Goal: Communication & Community: Answer question/provide support

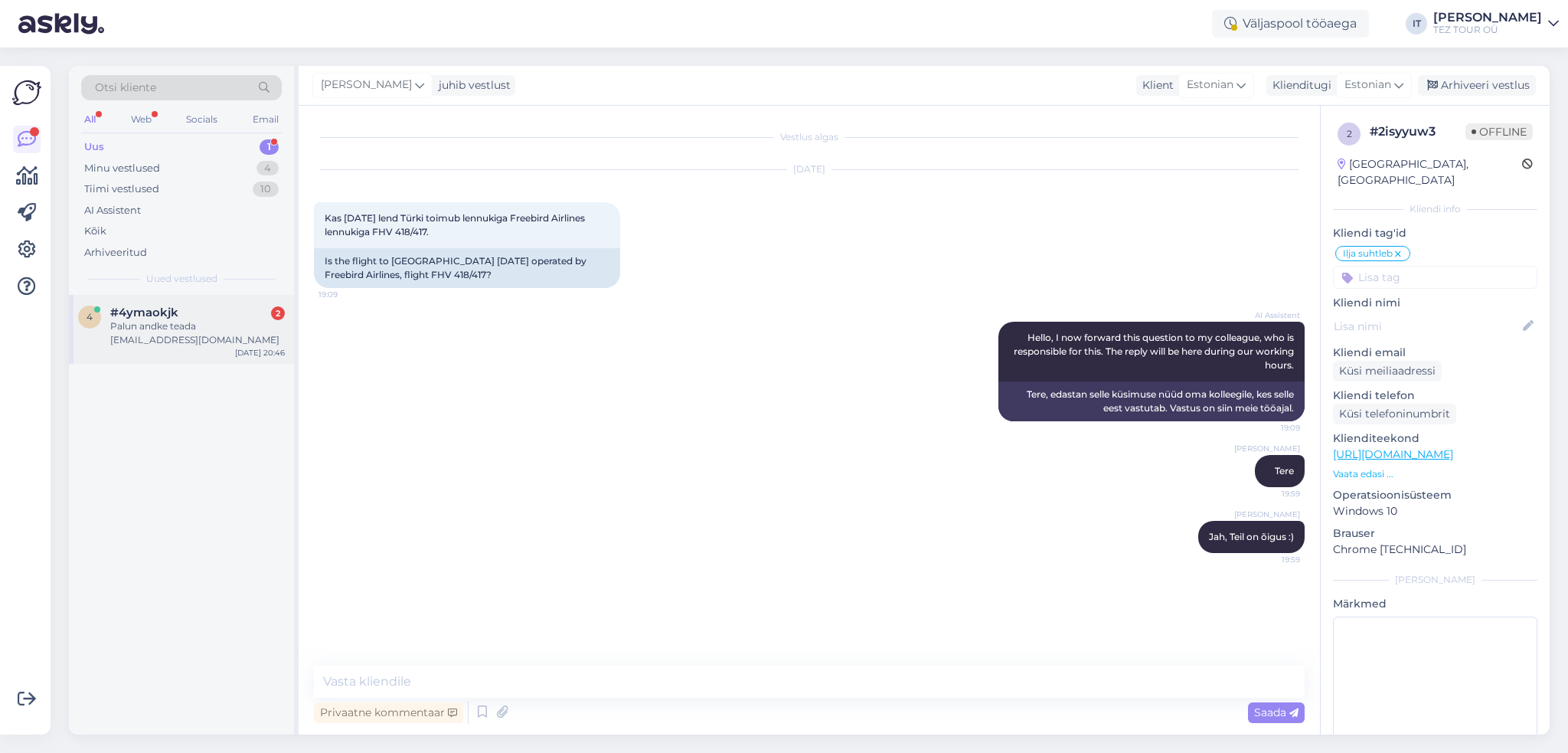
click at [204, 327] on div "Palun andke teada [EMAIL_ADDRESS][DOMAIN_NAME]" at bounding box center [197, 333] width 174 height 28
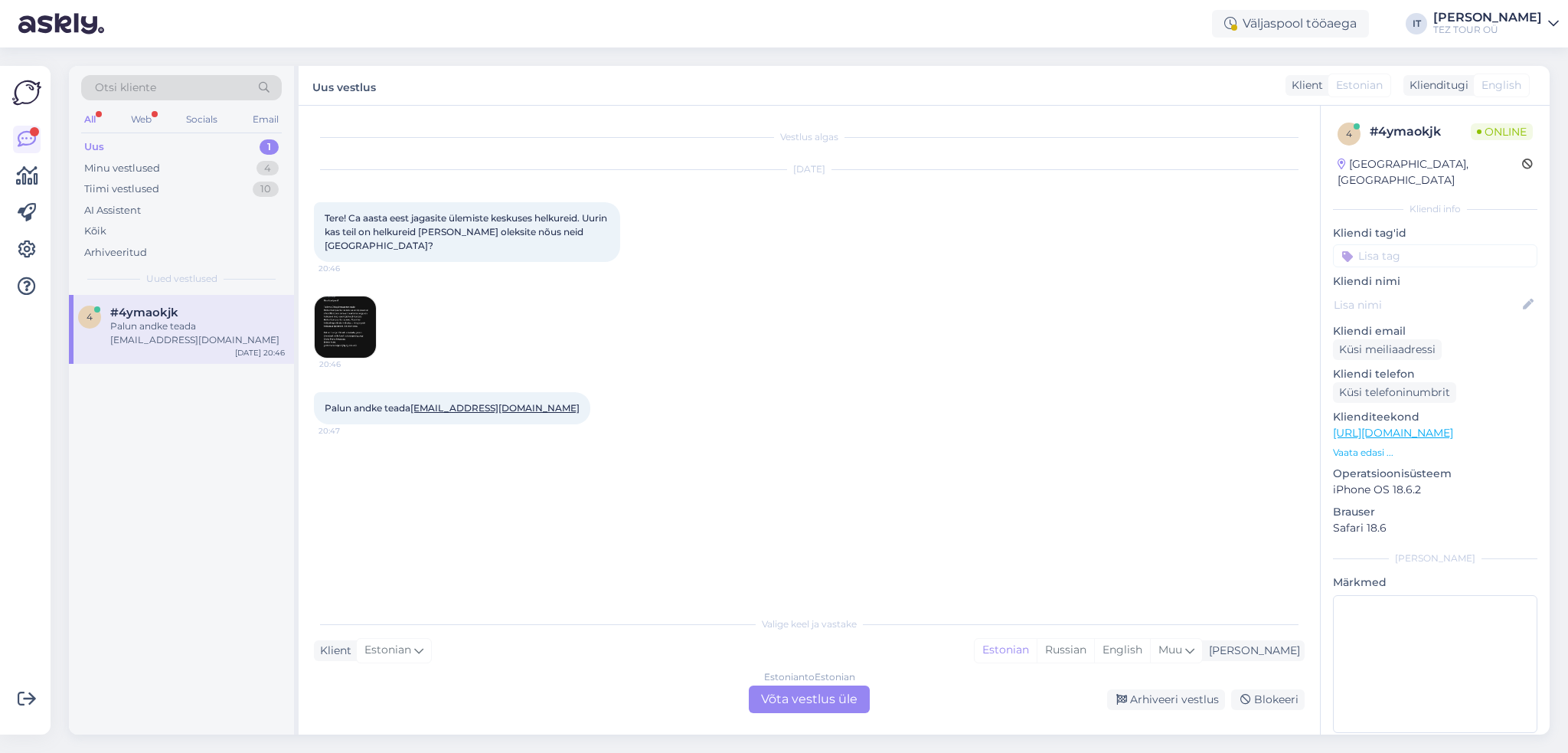
click at [346, 332] on img at bounding box center [345, 327] width 61 height 61
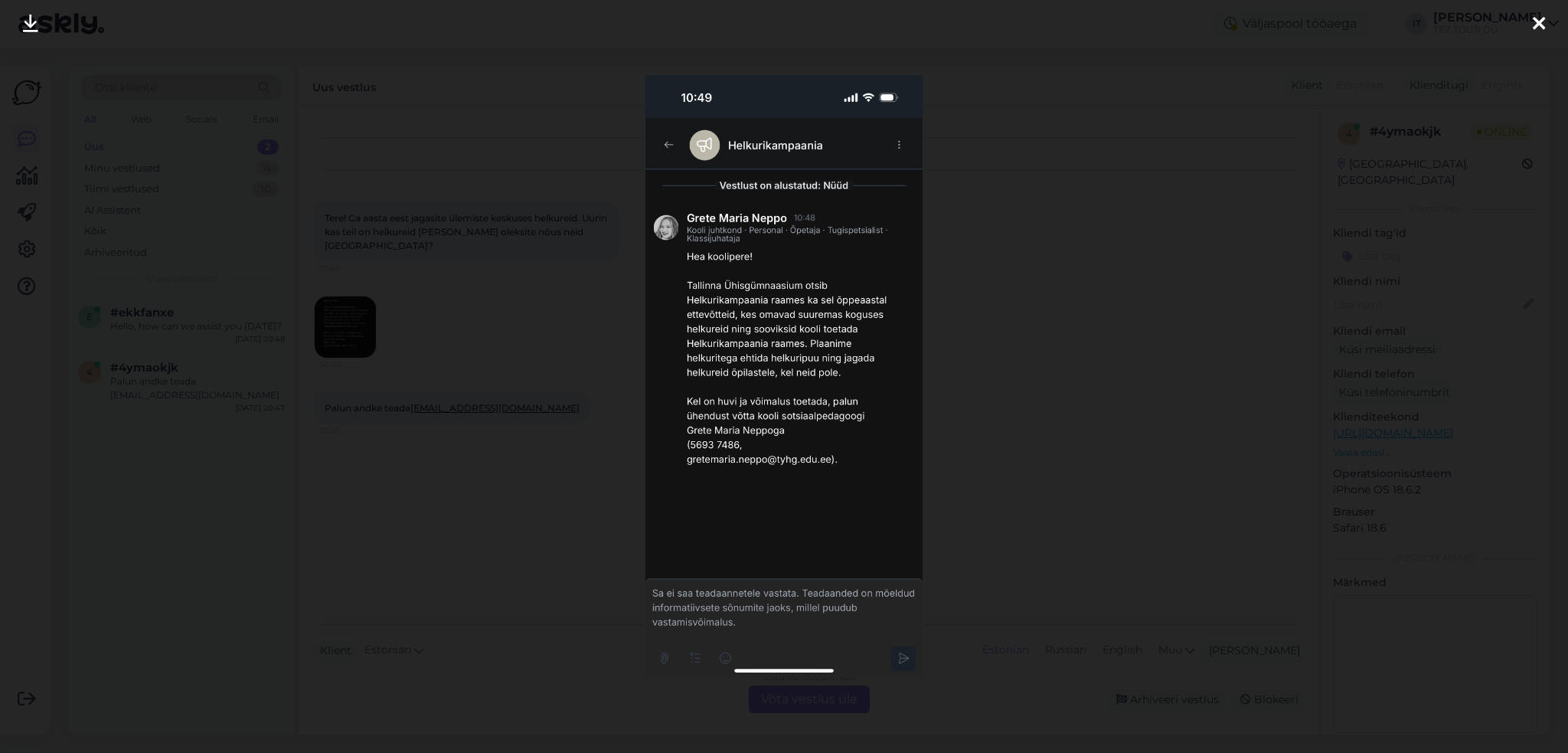
drag, startPoint x: 1106, startPoint y: 368, endPoint x: 1047, endPoint y: 394, distance: 64.5
click at [1106, 367] on div at bounding box center [784, 376] width 1568 height 753
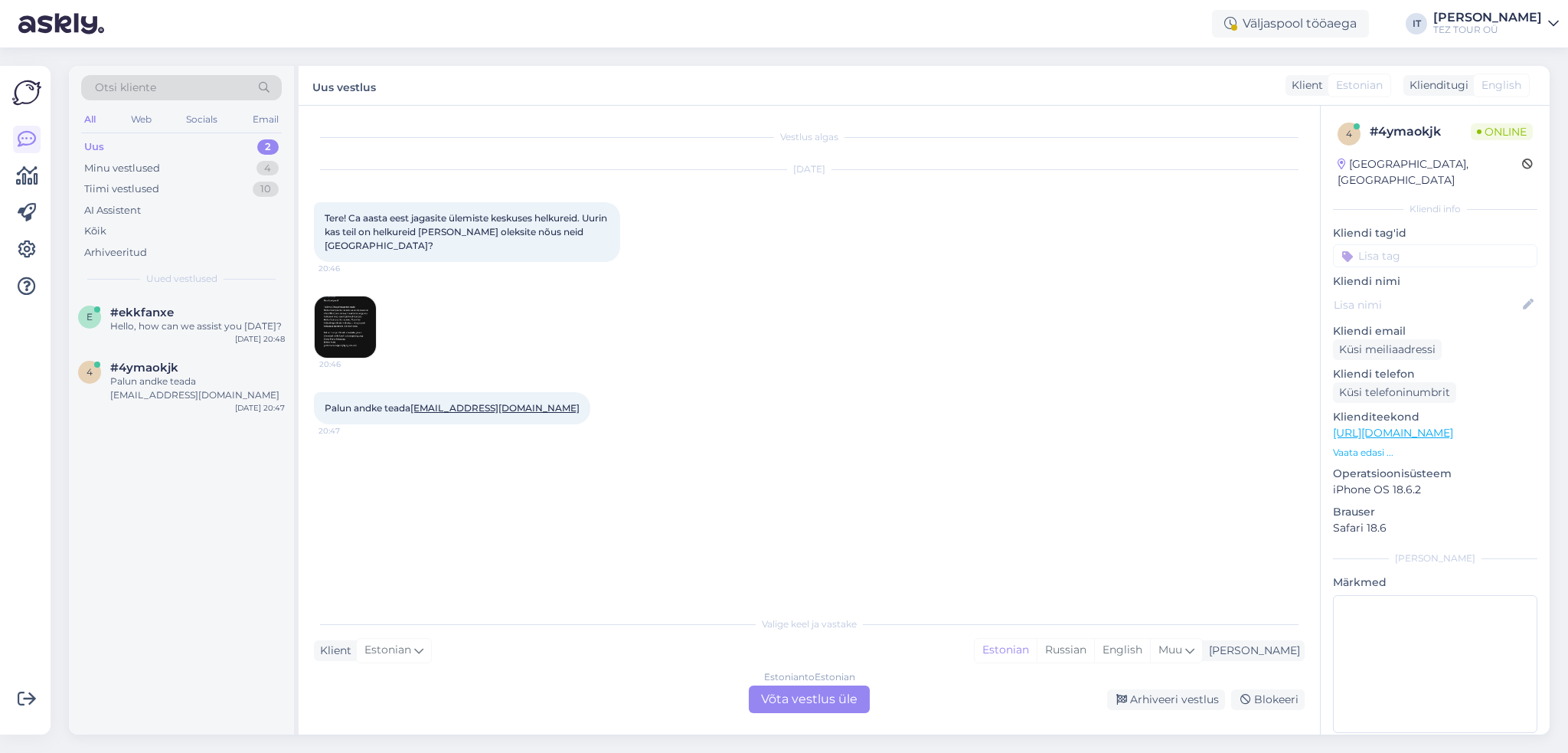
click at [792, 693] on div "Estonian to Estonian Võta vestlus üle" at bounding box center [809, 699] width 121 height 28
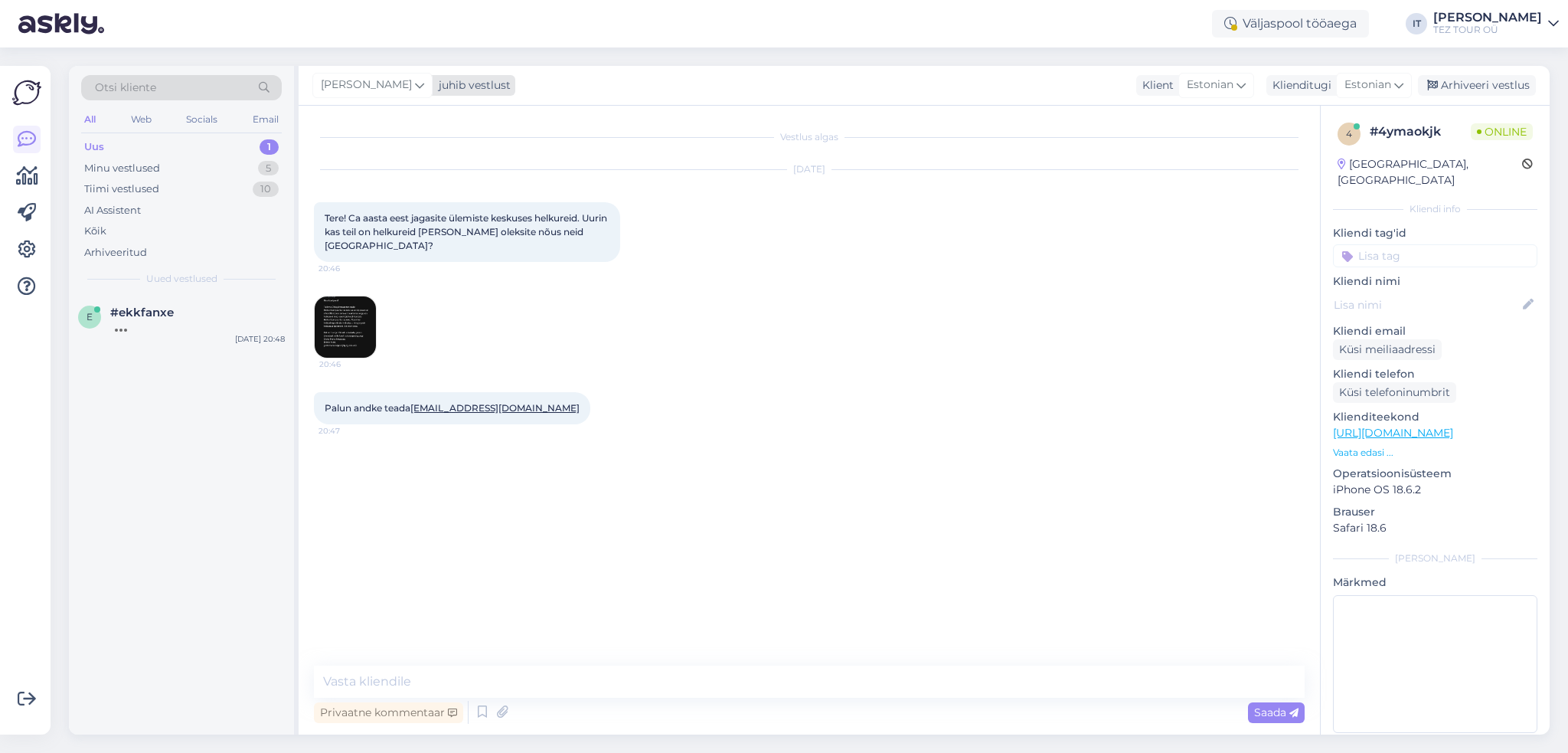
click at [452, 87] on div "juhib vestlust" at bounding box center [472, 85] width 78 height 16
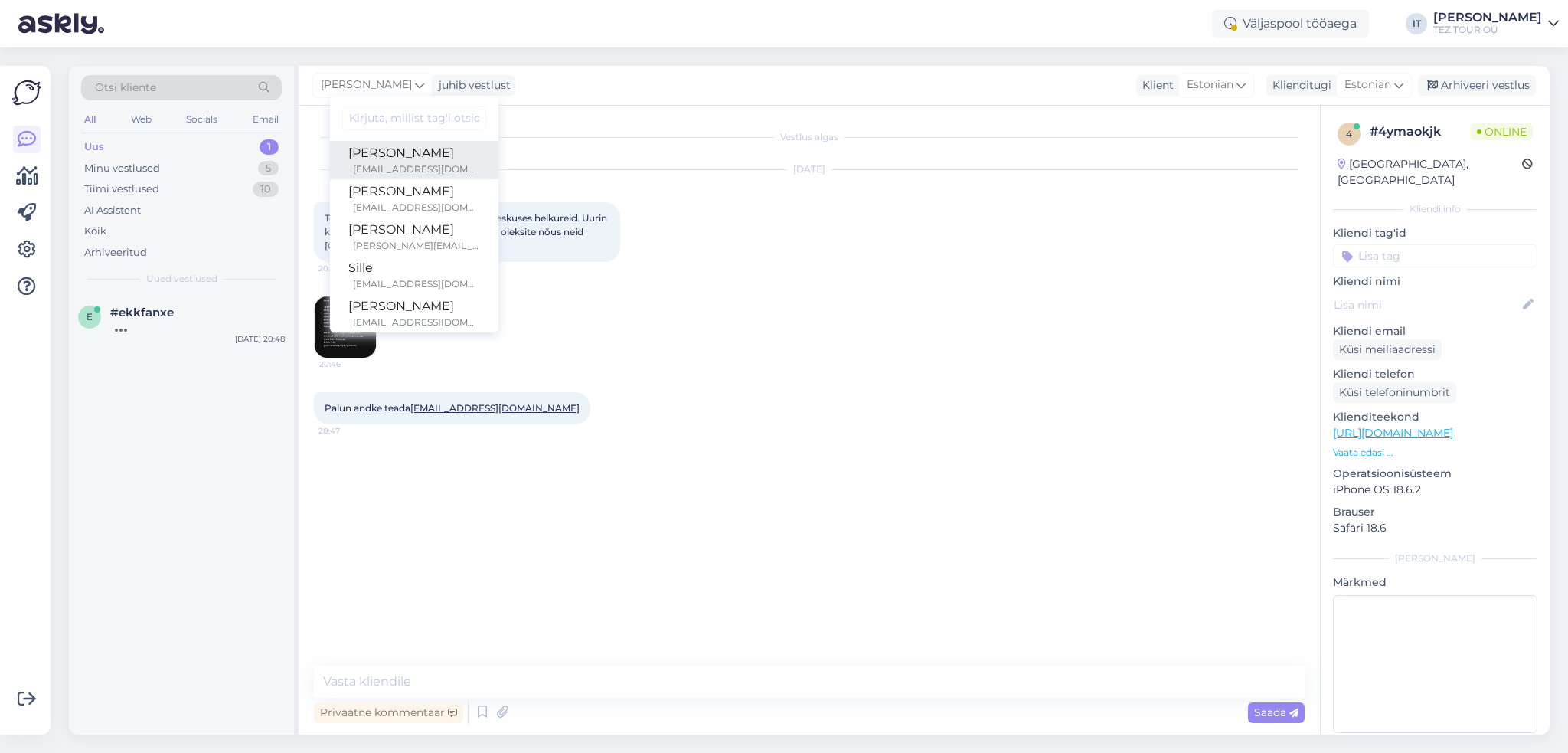
click at [439, 158] on div "[PERSON_NAME]" at bounding box center [414, 153] width 132 height 19
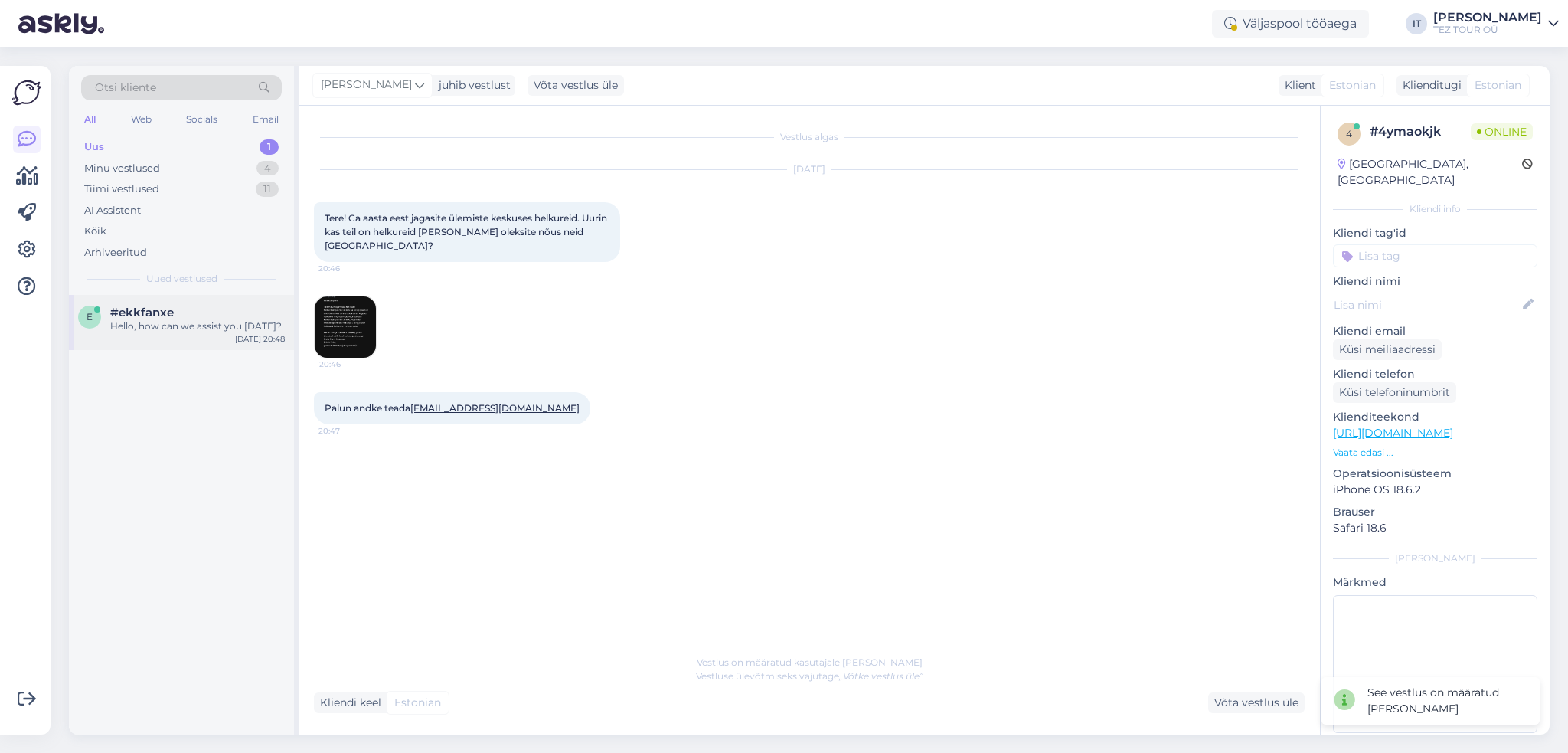
click at [207, 335] on div "e #ekkfanxe Hello, how can we assist you [DATE]? [DATE] 20:48" at bounding box center [181, 322] width 225 height 55
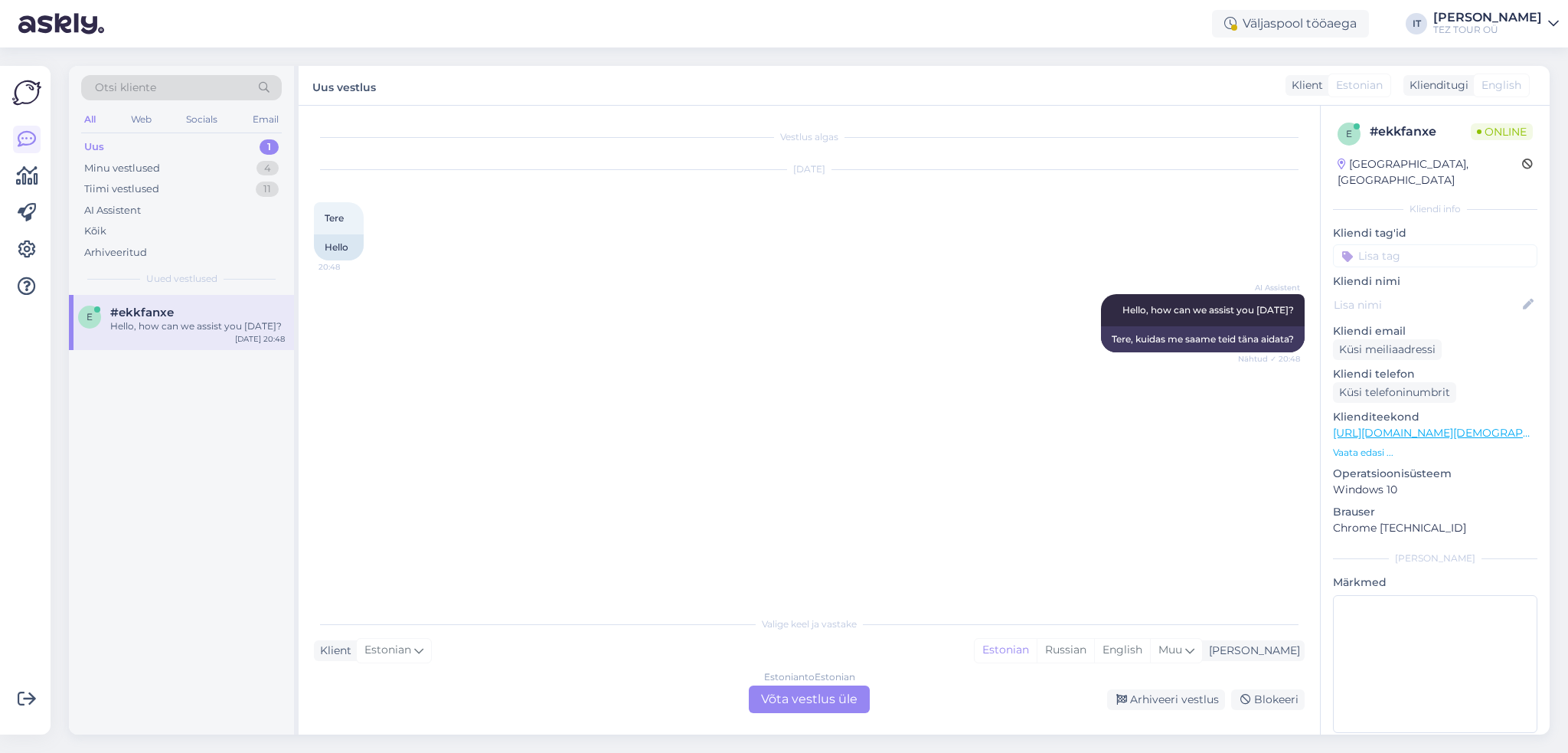
click at [787, 706] on div "Estonian to Estonian Võta vestlus üle" at bounding box center [809, 699] width 121 height 28
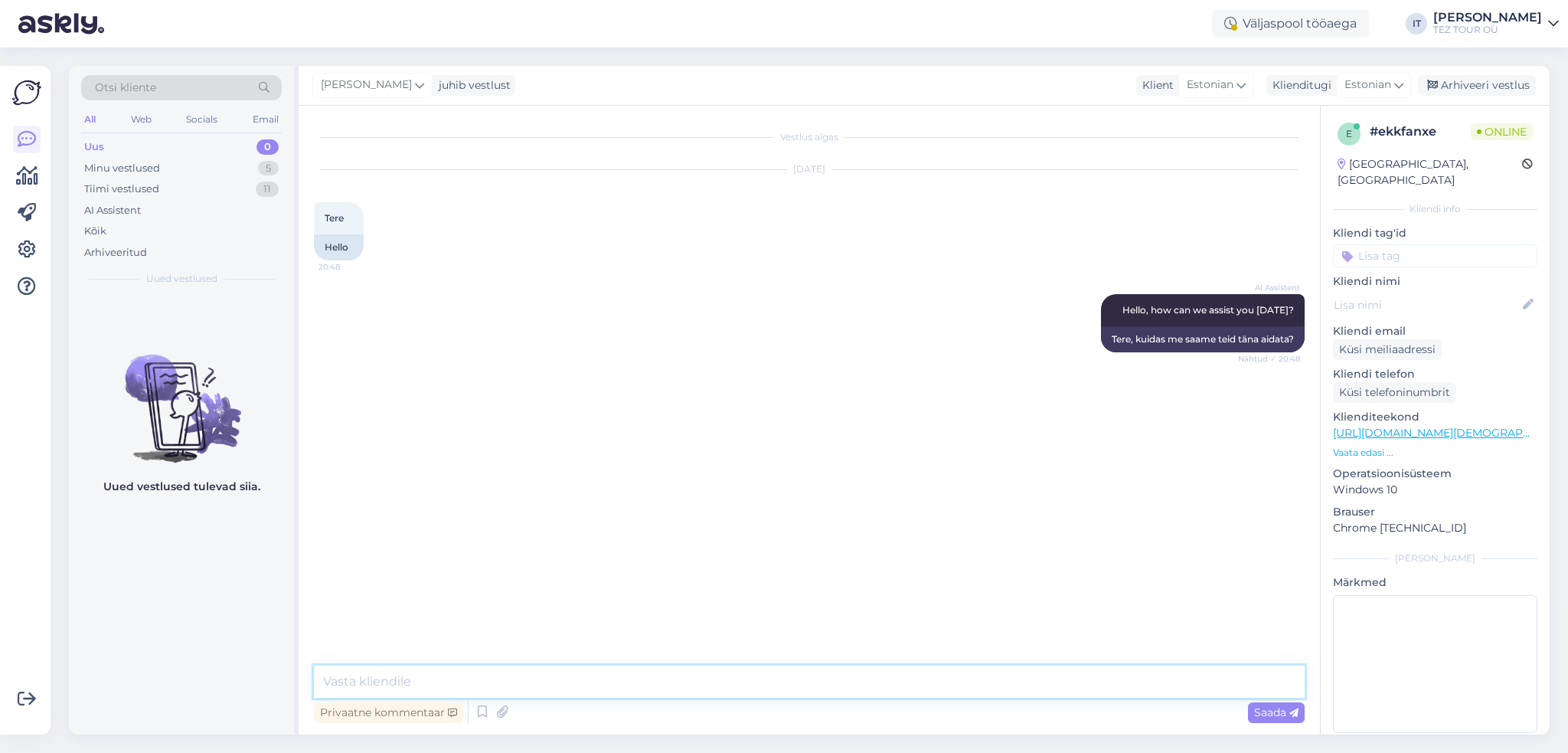
click at [714, 684] on textarea at bounding box center [809, 682] width 991 height 32
click at [1442, 244] on input at bounding box center [1434, 255] width 204 height 23
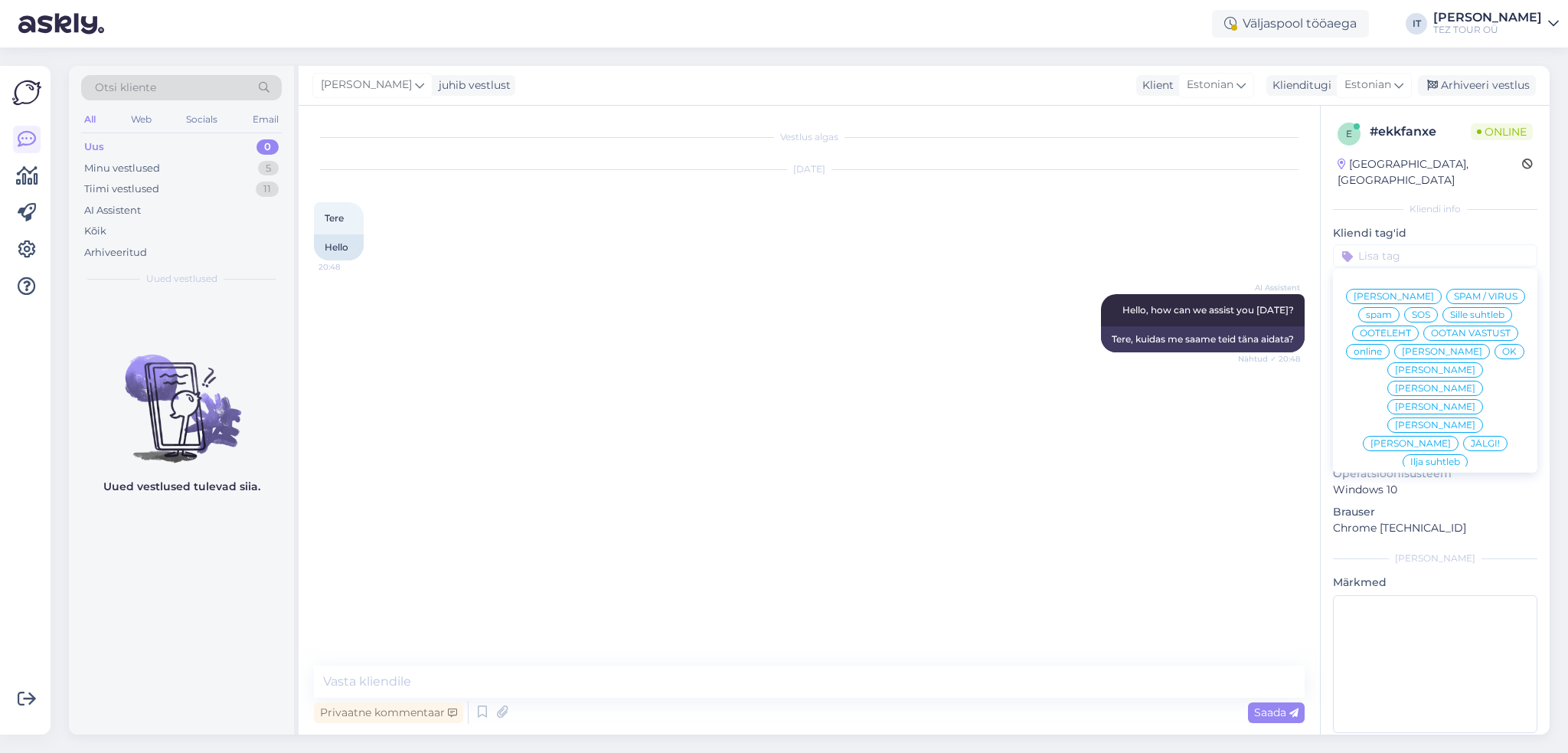
click at [1427, 457] on span "Ilja suhtleb" at bounding box center [1435, 462] width 50 height 9
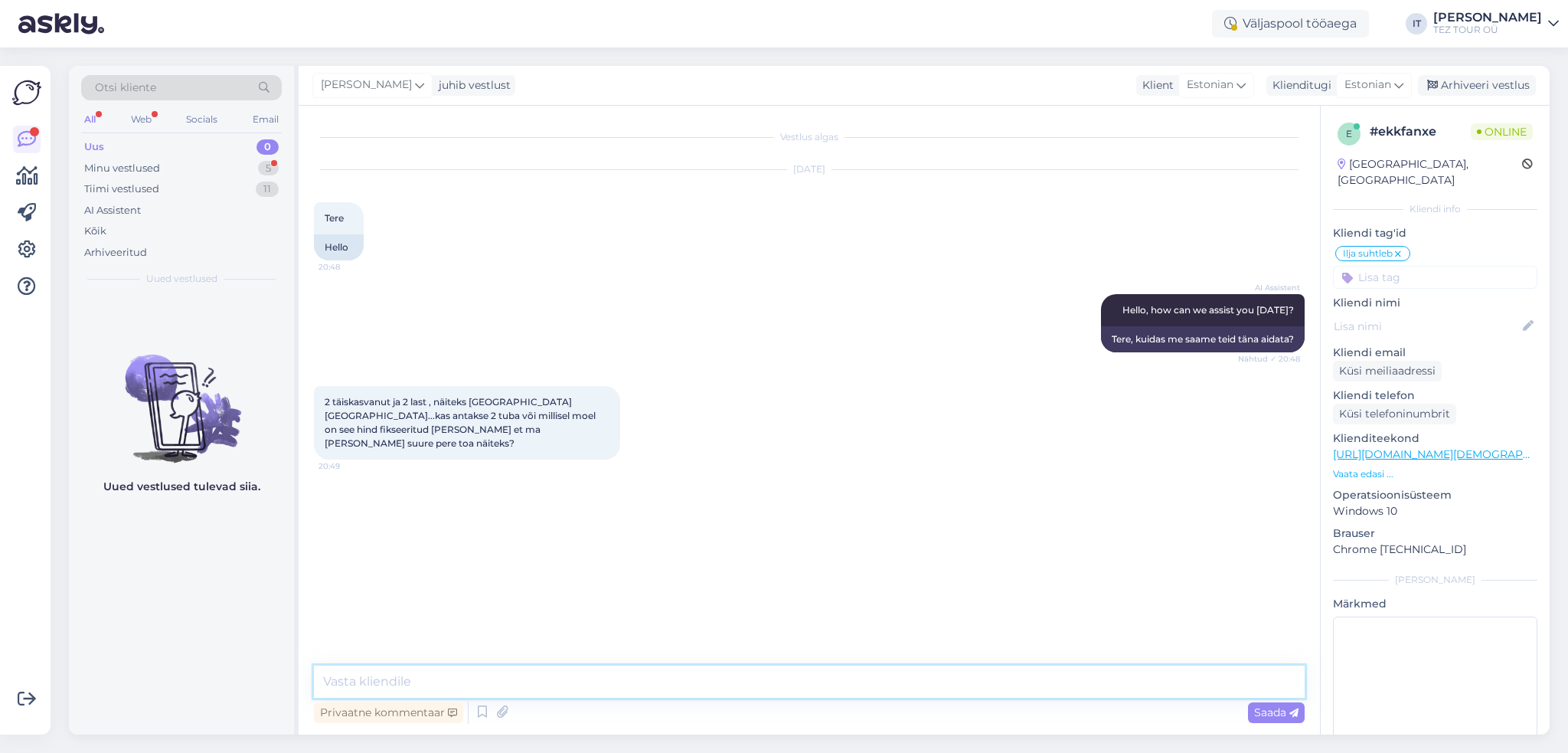
click at [651, 678] on textarea at bounding box center [809, 682] width 991 height 32
type textarea "E"
type textarea "Sõltub toatüübist"
click at [491, 683] on textarea "Kui Teil on standart, siis keegi ei [PERSON_NAME] Teile Family Room toatüüpi" at bounding box center [809, 682] width 991 height 32
click at [490, 683] on textarea "Kui Teil on standart, siis keegi ei [PERSON_NAME] Teile Family Room toatüüpi" at bounding box center [809, 682] width 991 height 32
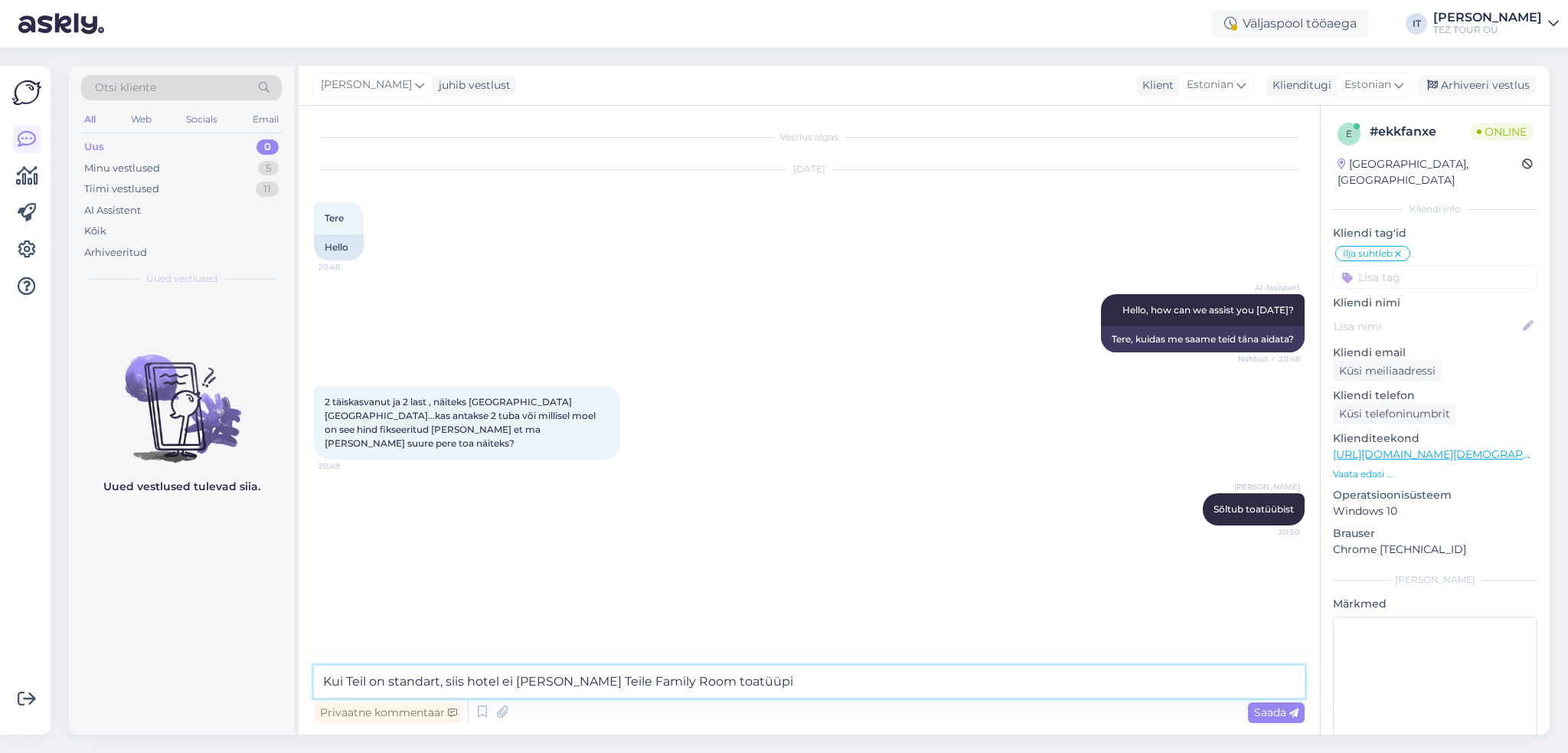
type textarea "Kui Teil on standart, siis hotell ei [PERSON_NAME] Teile Family Room toatüüpi"
click at [847, 679] on textarea "Kui Teil on standart, siis hotell ei [PERSON_NAME] Teile Family Room toatüüpi" at bounding box center [809, 682] width 991 height 32
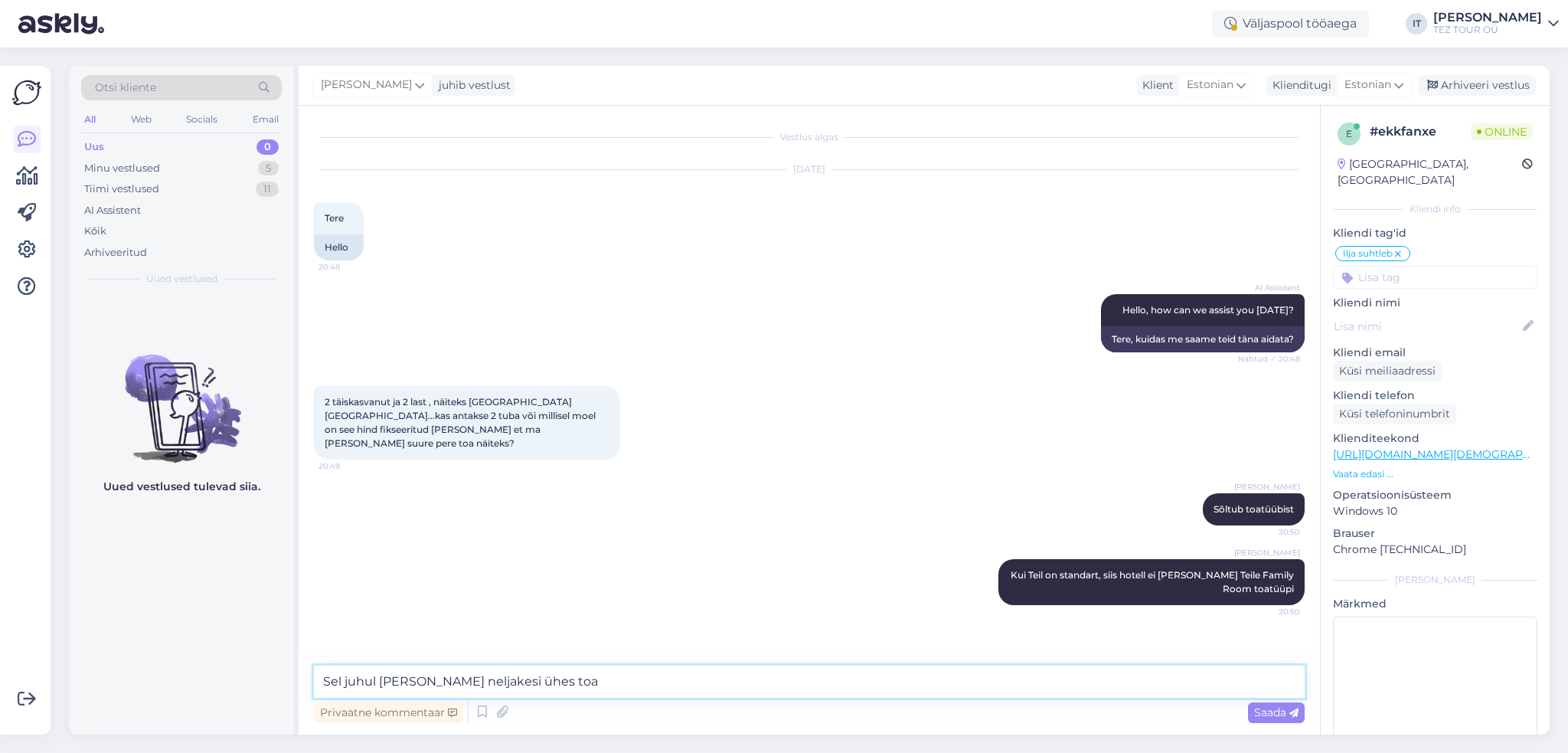
type textarea "Sel juhul olete kõik neljakesi ühes toas"
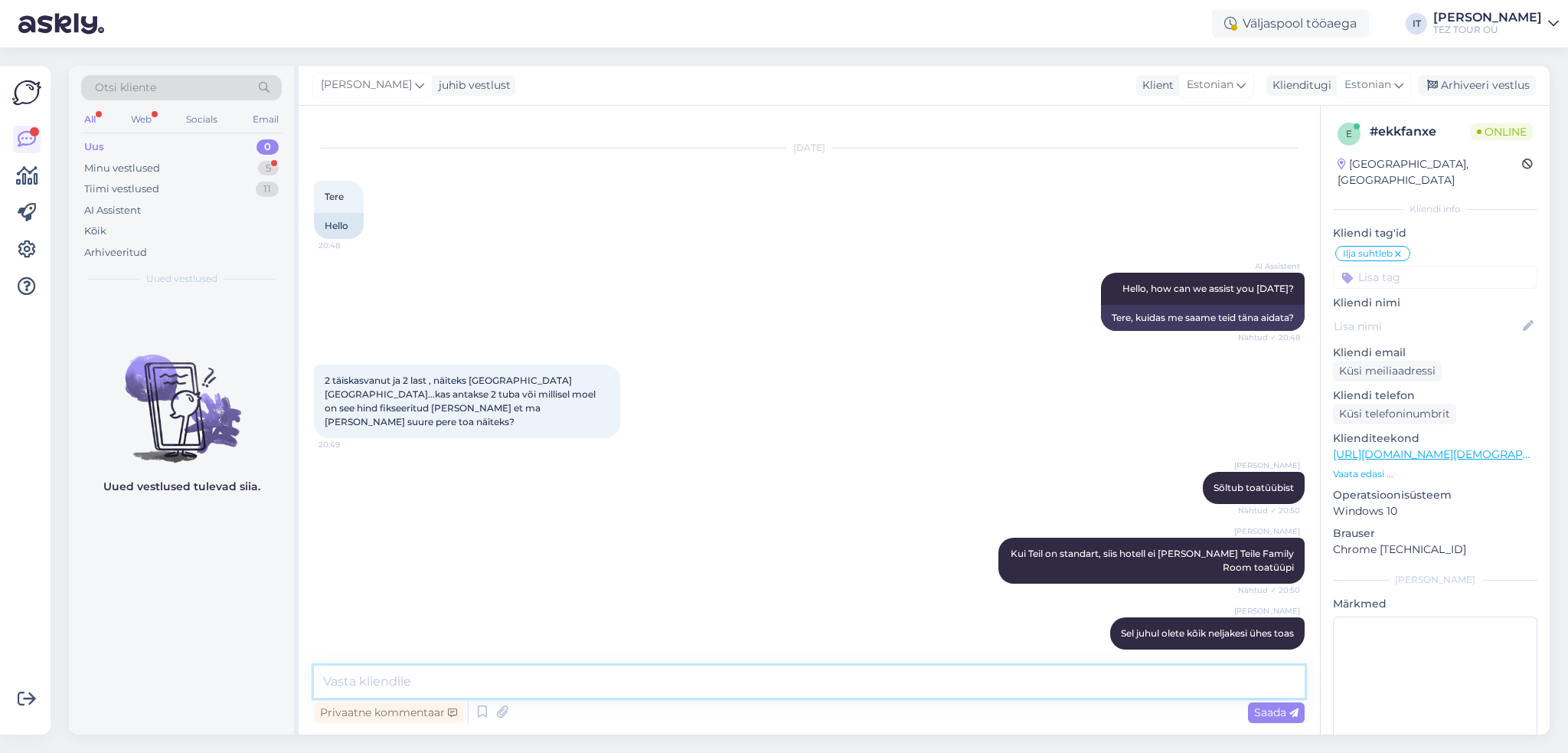
scroll to position [115, 0]
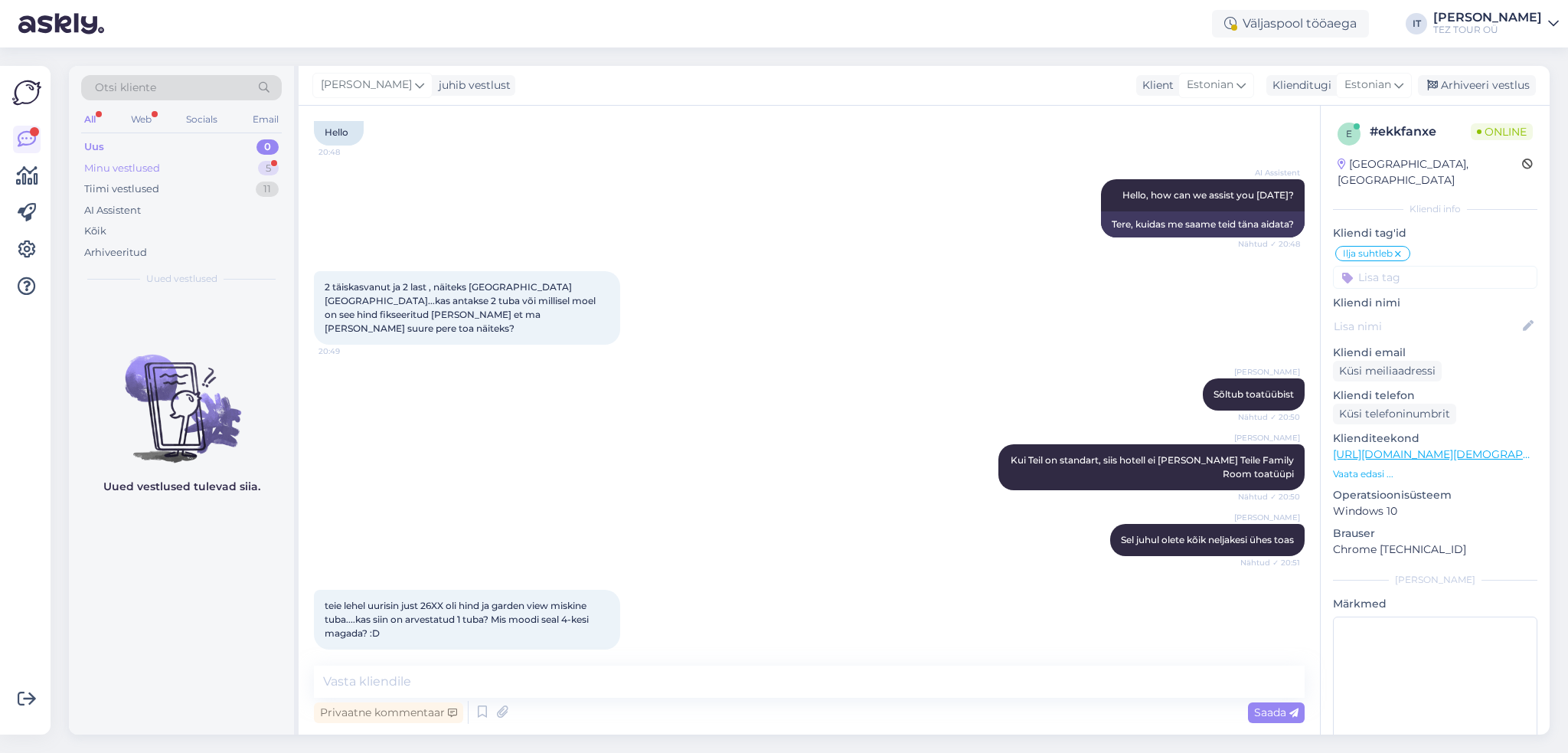
click at [202, 162] on div "Minu vestlused 5" at bounding box center [181, 168] width 201 height 21
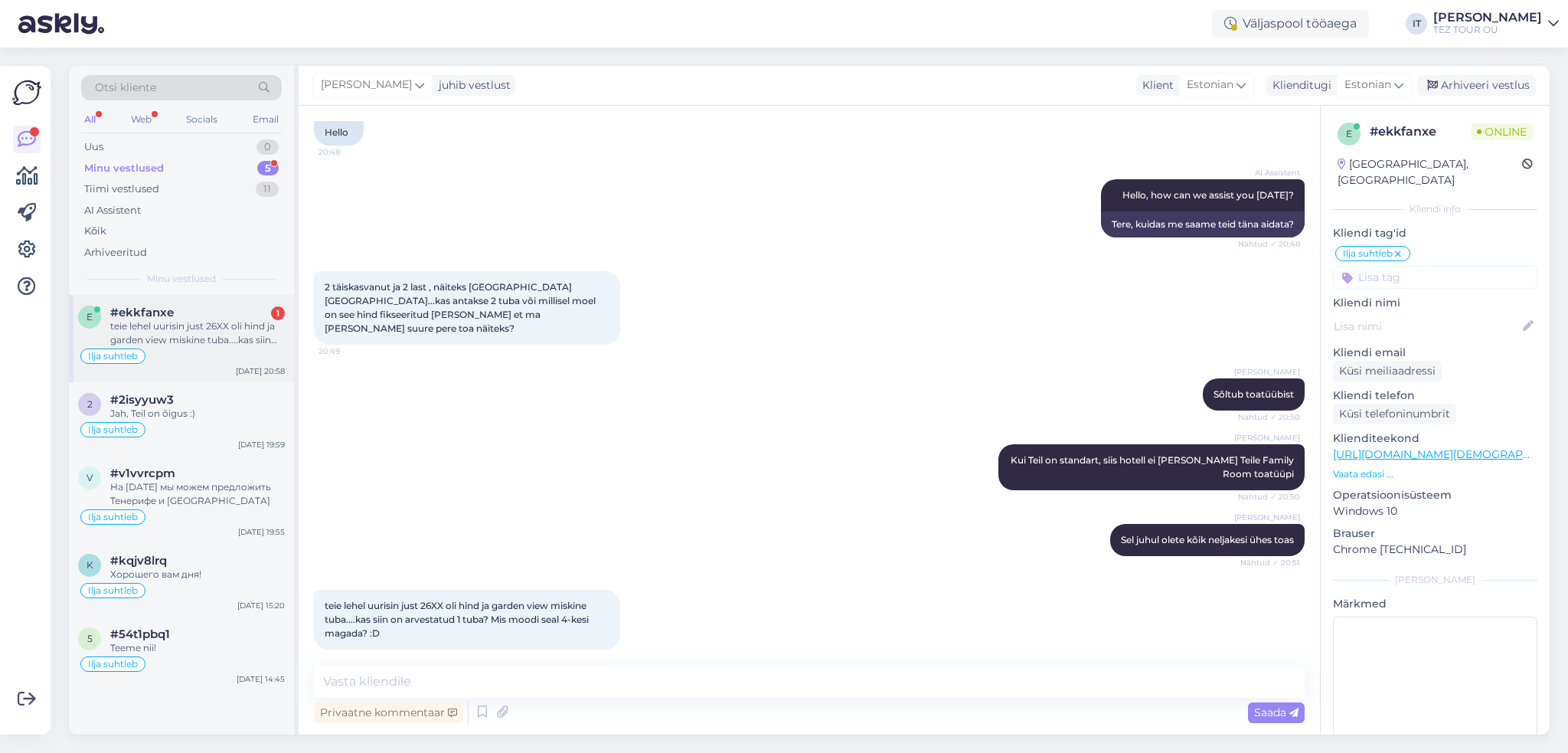
click at [251, 327] on div "teie lehel uurisin just 26XX oli hind ja garden view miskine tuba....kas siin o…" at bounding box center [197, 333] width 174 height 28
click at [596, 669] on textarea at bounding box center [809, 682] width 991 height 32
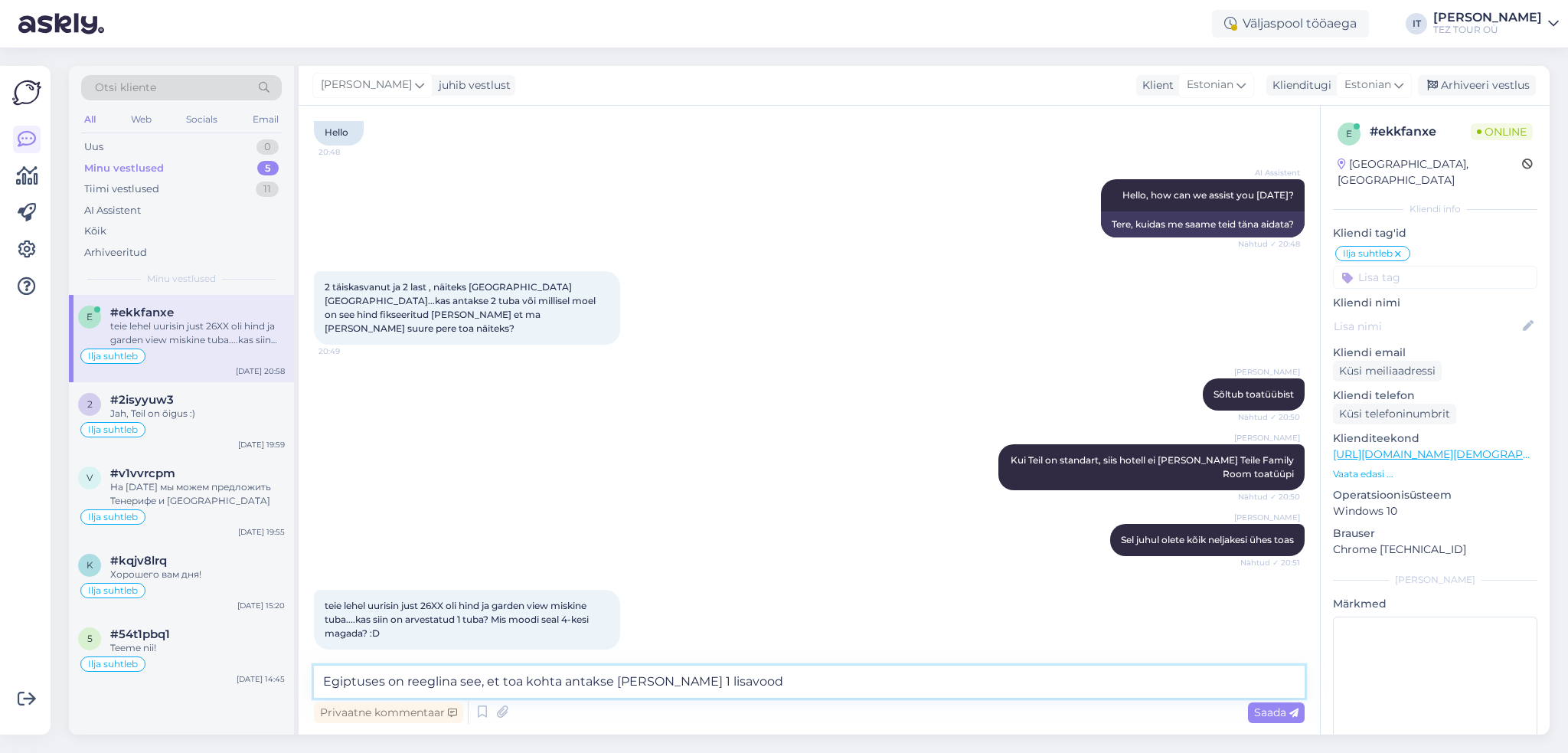
type textarea "Egiptuses on reeglina see, et toa kohta antakse vaid 1 lisavoodi"
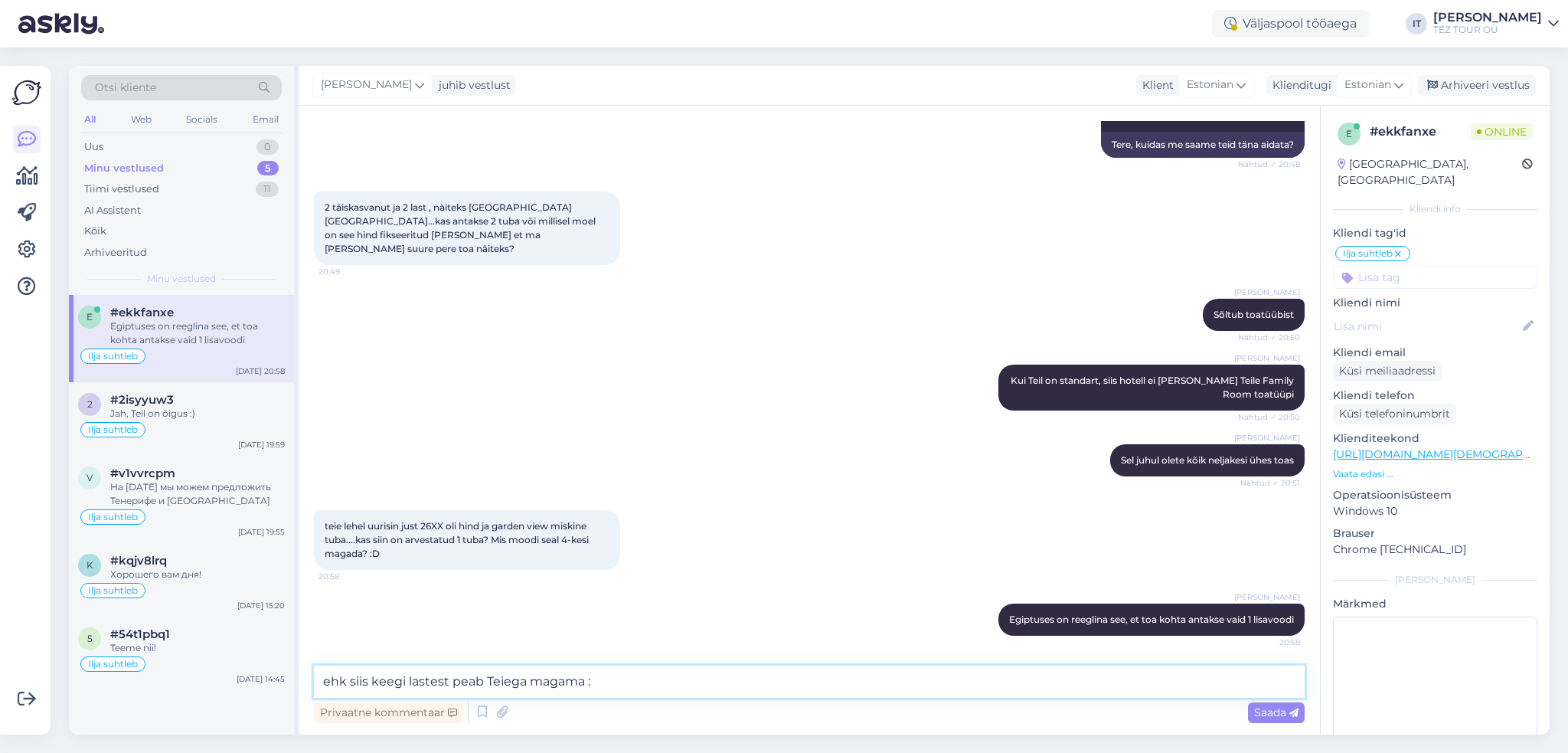
type textarea "ehk siis keegi lastest peab Teiega magama :D"
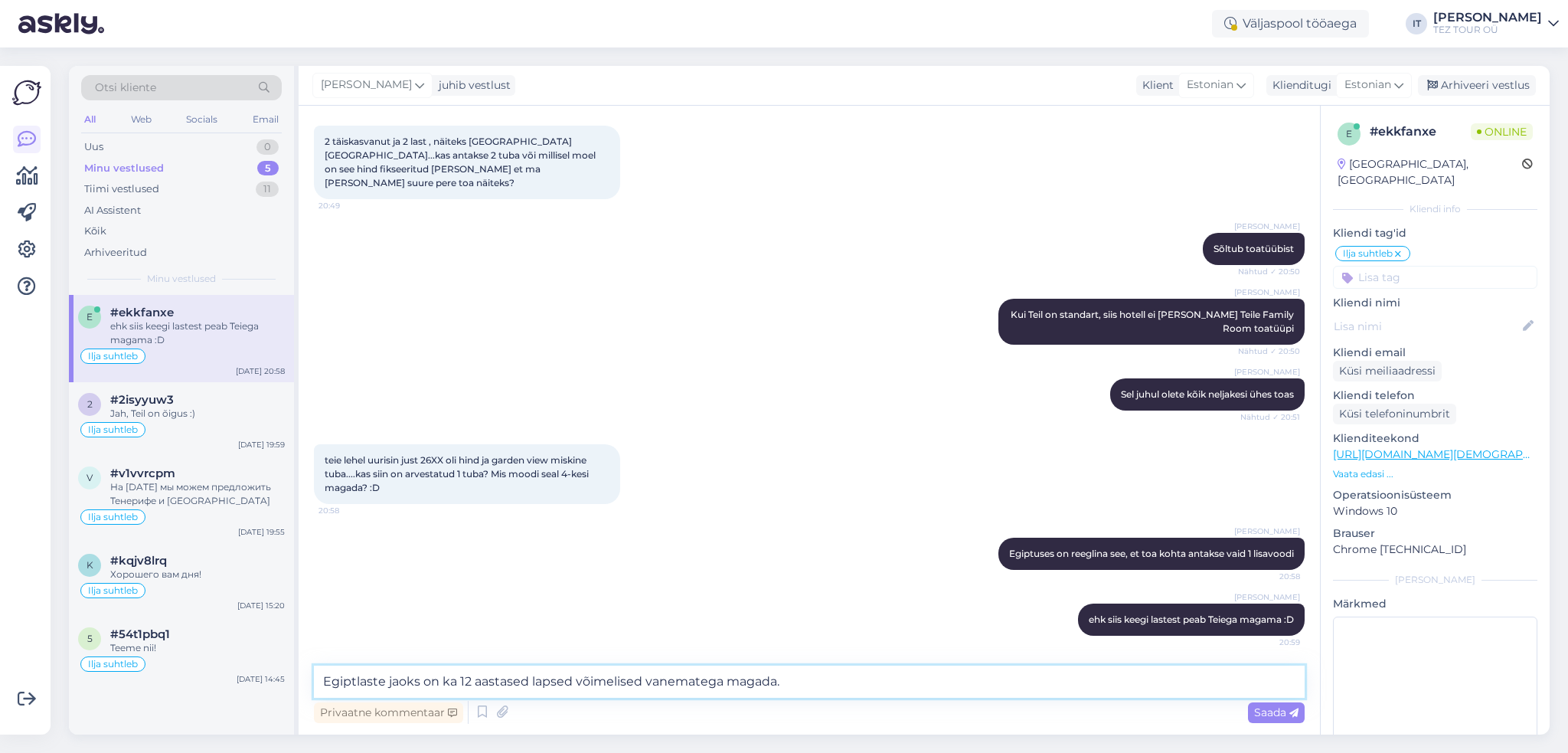
drag, startPoint x: 832, startPoint y: 693, endPoint x: 301, endPoint y: 683, distance: 531.1
click at [301, 683] on div "Vestlus algas [DATE] Tere 20:48 Hello AI Assistent Hello, how can we assist you…" at bounding box center [809, 420] width 1021 height 628
paste textarea "täiesti tavaline, et ka 12-aastased lapsed magavad vanematega ühes voodis"
click at [579, 681] on textarea "Egiptlaste jaoks on täiesti tavaline, et ka 12-aastased lapsed magavad vanemate…" at bounding box center [809, 682] width 991 height 32
click at [945, 674] on textarea "Egiptlaste jaoks on täiesti tavaline, et ka 16-aastased lapsed magavad vanemate…" at bounding box center [809, 682] width 991 height 32
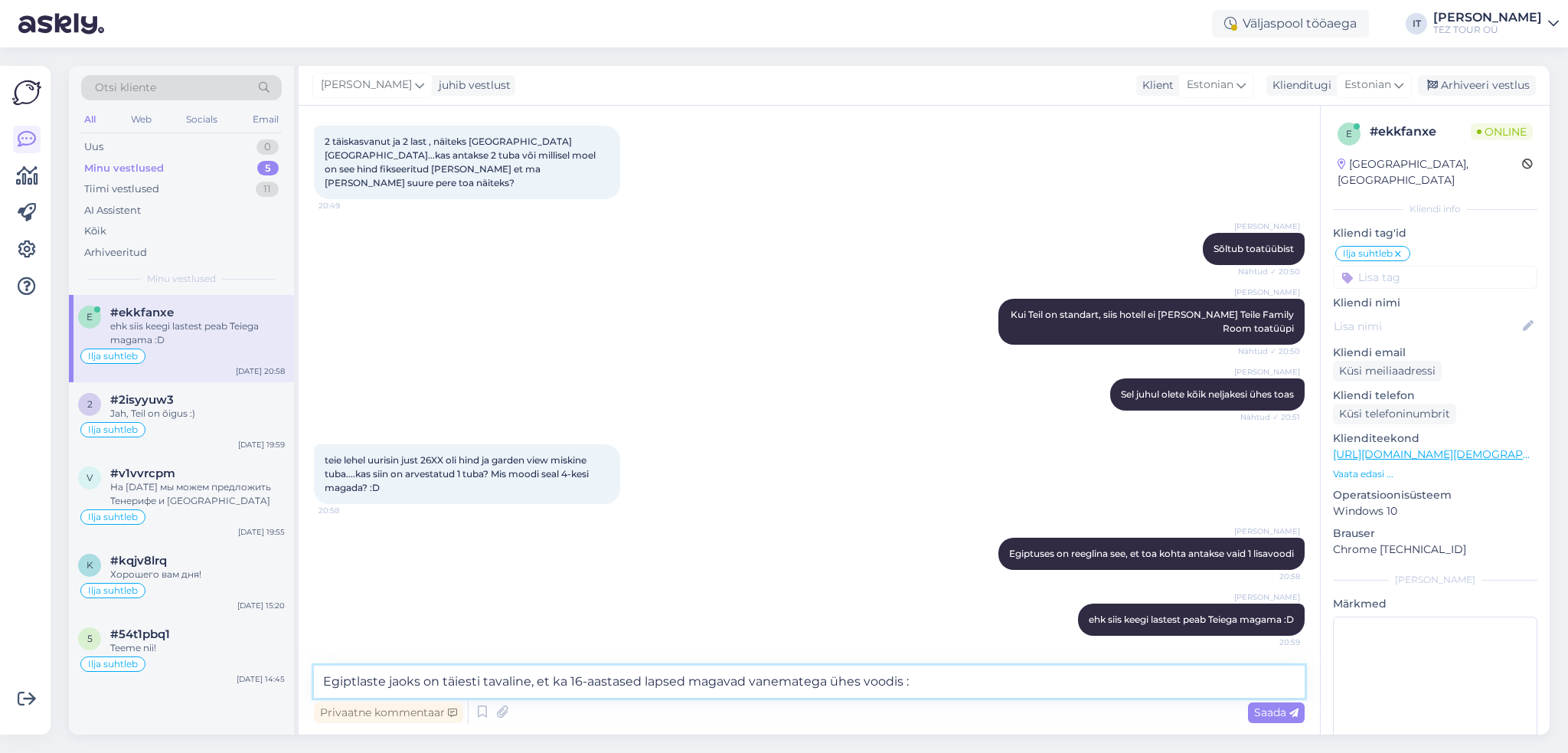
type textarea "Egiptlaste jaoks on täiesti tavaline, et ka 16-aastased lapsed magavad vanemate…"
